Goal: Find specific fact: Find specific fact

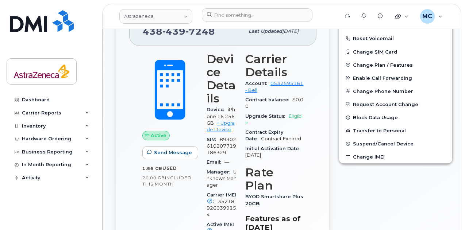
scroll to position [73, 0]
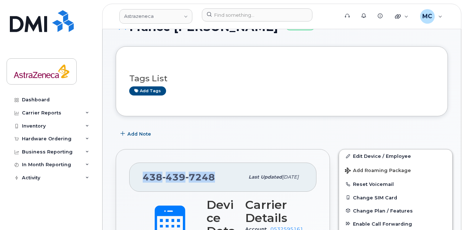
drag, startPoint x: 214, startPoint y: 177, endPoint x: 144, endPoint y: 177, distance: 69.4
click at [144, 177] on div "438 439 7248" at bounding box center [194, 177] width 102 height 15
copy span "438 439 7248"
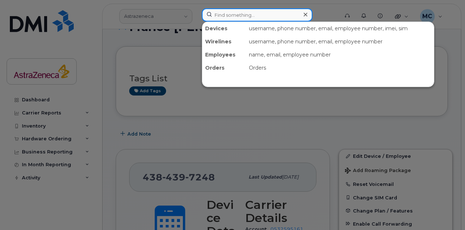
click at [251, 14] on input at bounding box center [257, 14] width 111 height 13
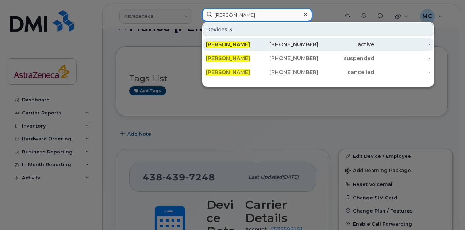
type input "[PERSON_NAME]"
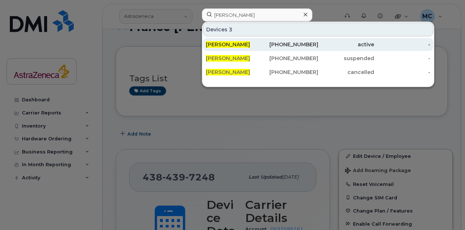
click at [291, 40] on div "[PHONE_NUMBER]" at bounding box center [290, 44] width 56 height 13
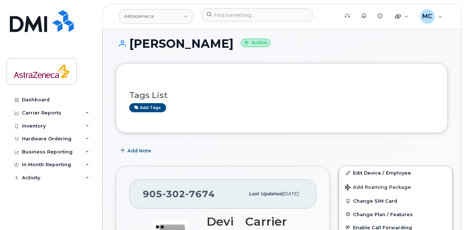
scroll to position [146, 0]
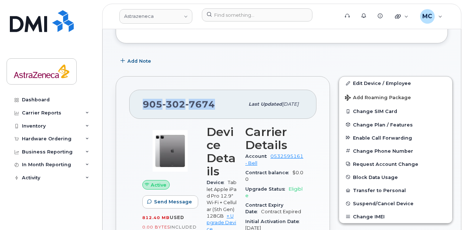
drag, startPoint x: 213, startPoint y: 106, endPoint x: 120, endPoint y: 104, distance: 92.4
copy span "905 302 7674"
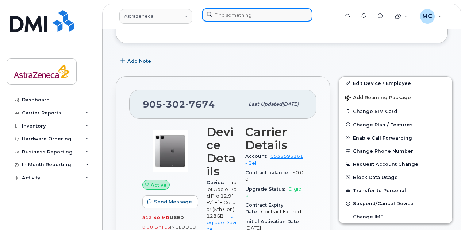
click at [269, 13] on input at bounding box center [257, 14] width 111 height 13
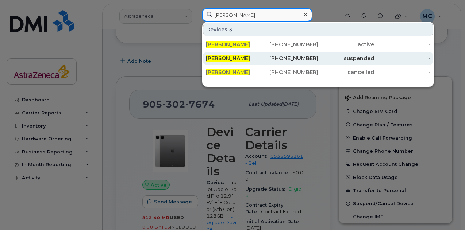
type input "[PERSON_NAME]"
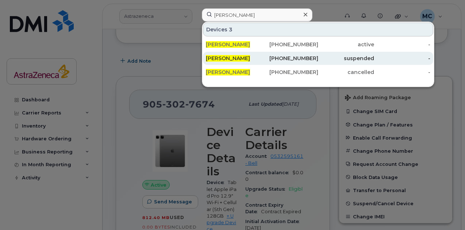
click at [381, 60] on div "-" at bounding box center [402, 58] width 56 height 7
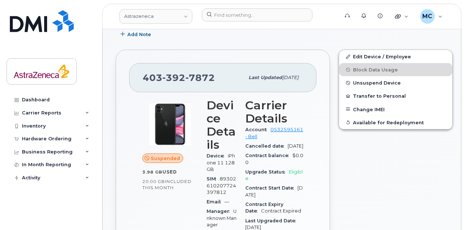
scroll to position [183, 0]
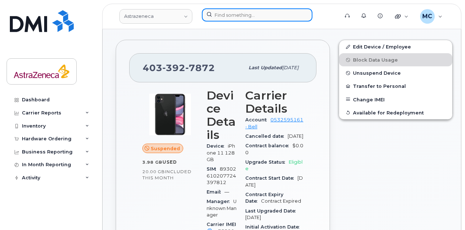
click at [262, 12] on input at bounding box center [257, 14] width 111 height 13
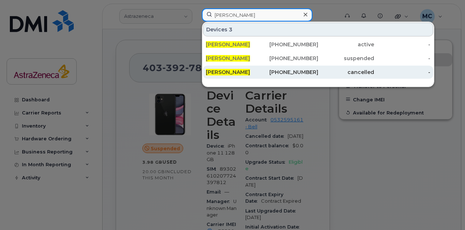
type input "[PERSON_NAME]"
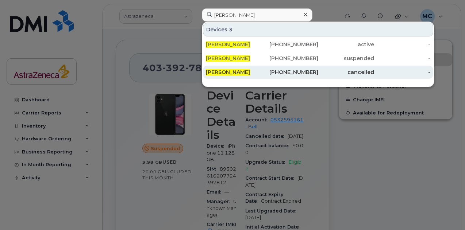
click at [328, 72] on div "cancelled" at bounding box center [346, 72] width 56 height 7
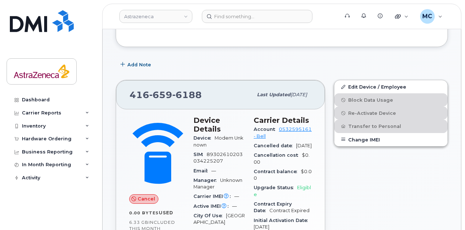
scroll to position [110, 0]
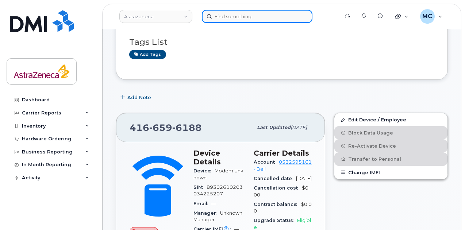
click at [264, 18] on input at bounding box center [257, 16] width 111 height 13
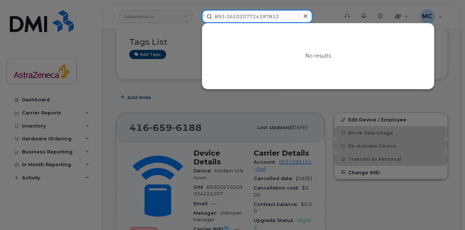
click at [223, 14] on input "893-2610207724397812" at bounding box center [257, 16] width 111 height 13
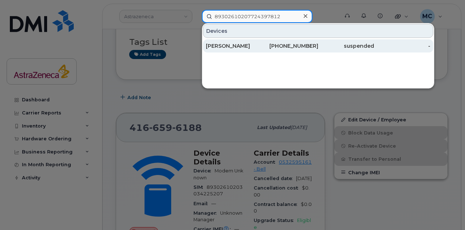
type input "89302610207724397812"
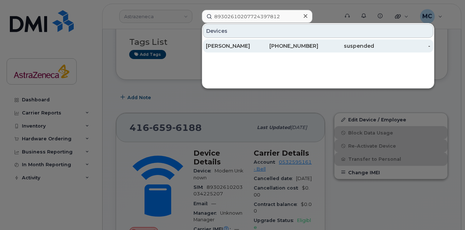
click at [289, 42] on div "403-392-7872" at bounding box center [290, 45] width 56 height 7
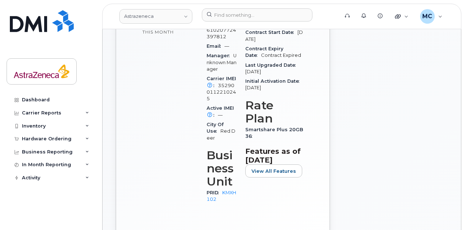
scroll to position [146, 0]
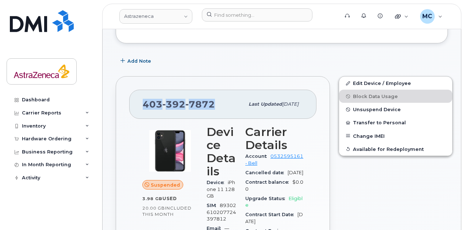
drag, startPoint x: 217, startPoint y: 104, endPoint x: 115, endPoint y: 106, distance: 101.9
copy span "[PHONE_NUMBER]"
